Goal: Information Seeking & Learning: Learn about a topic

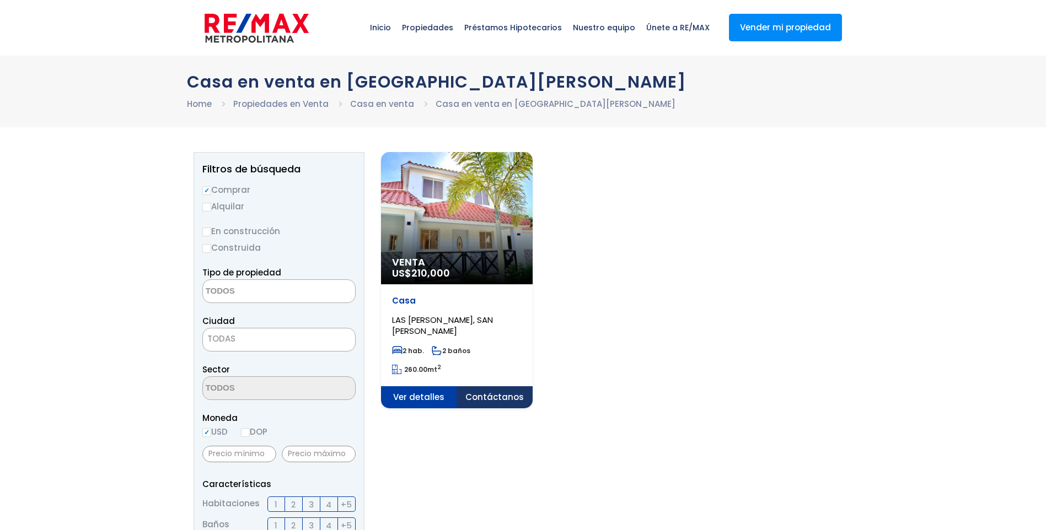
select select
click at [419, 396] on span "Ver detalles" at bounding box center [419, 397] width 76 height 22
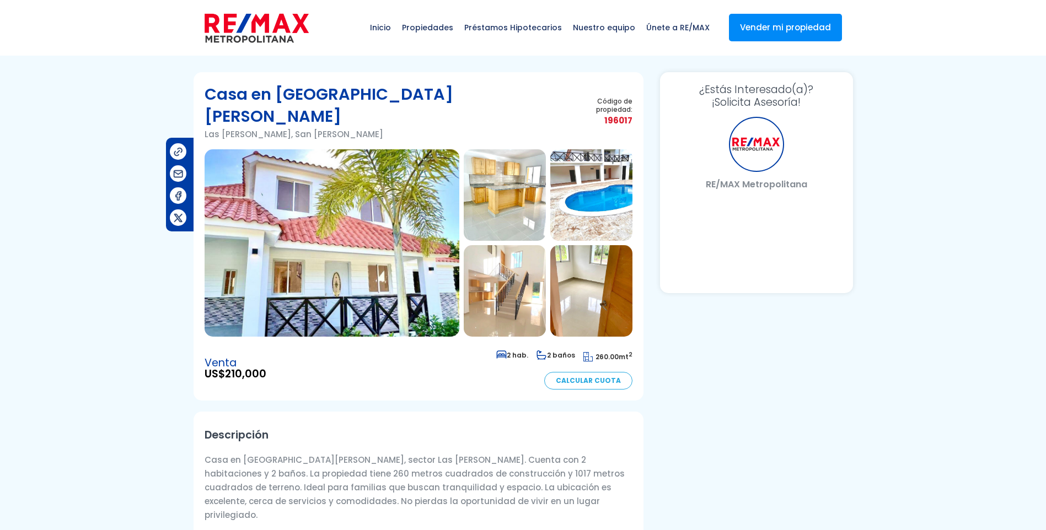
select select "PE"
